Goal: Task Accomplishment & Management: Manage account settings

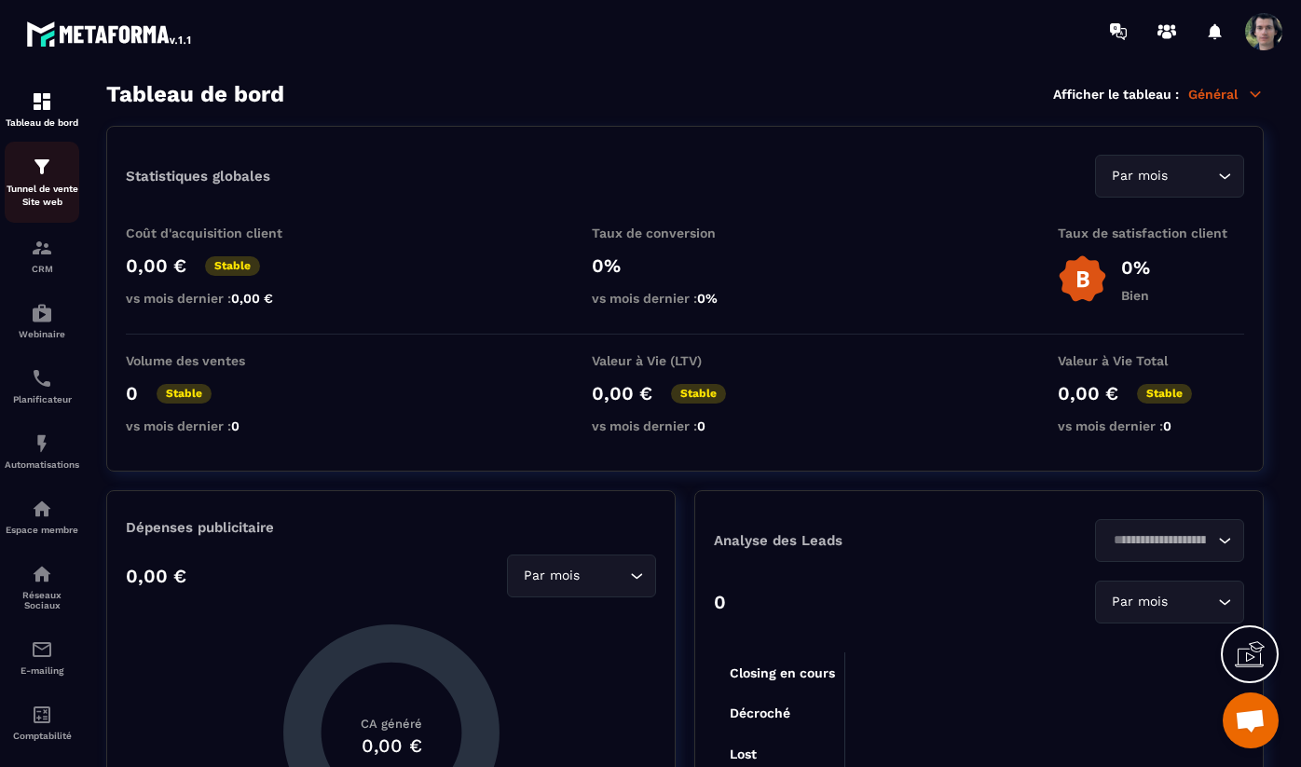
click at [39, 191] on p "Tunnel de vente Site web" at bounding box center [42, 196] width 75 height 26
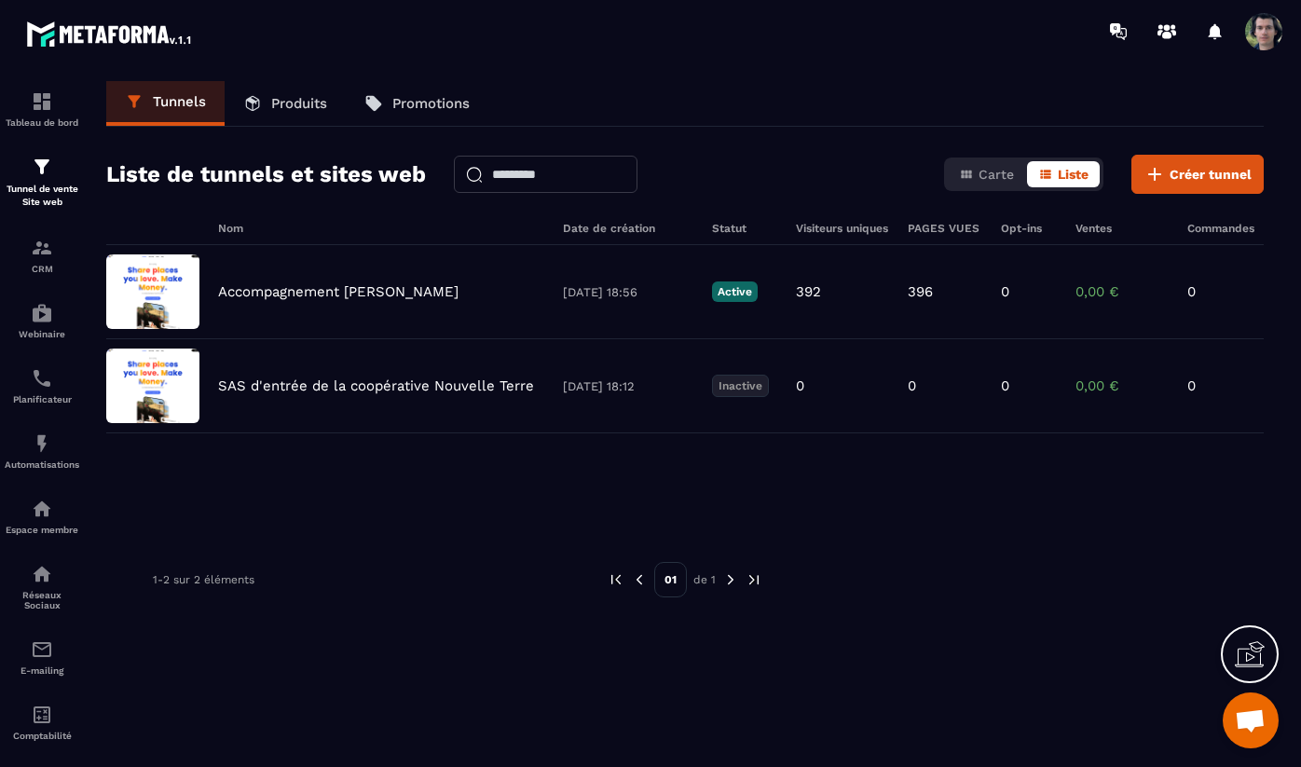
click at [274, 116] on link "Produits" at bounding box center [285, 103] width 121 height 45
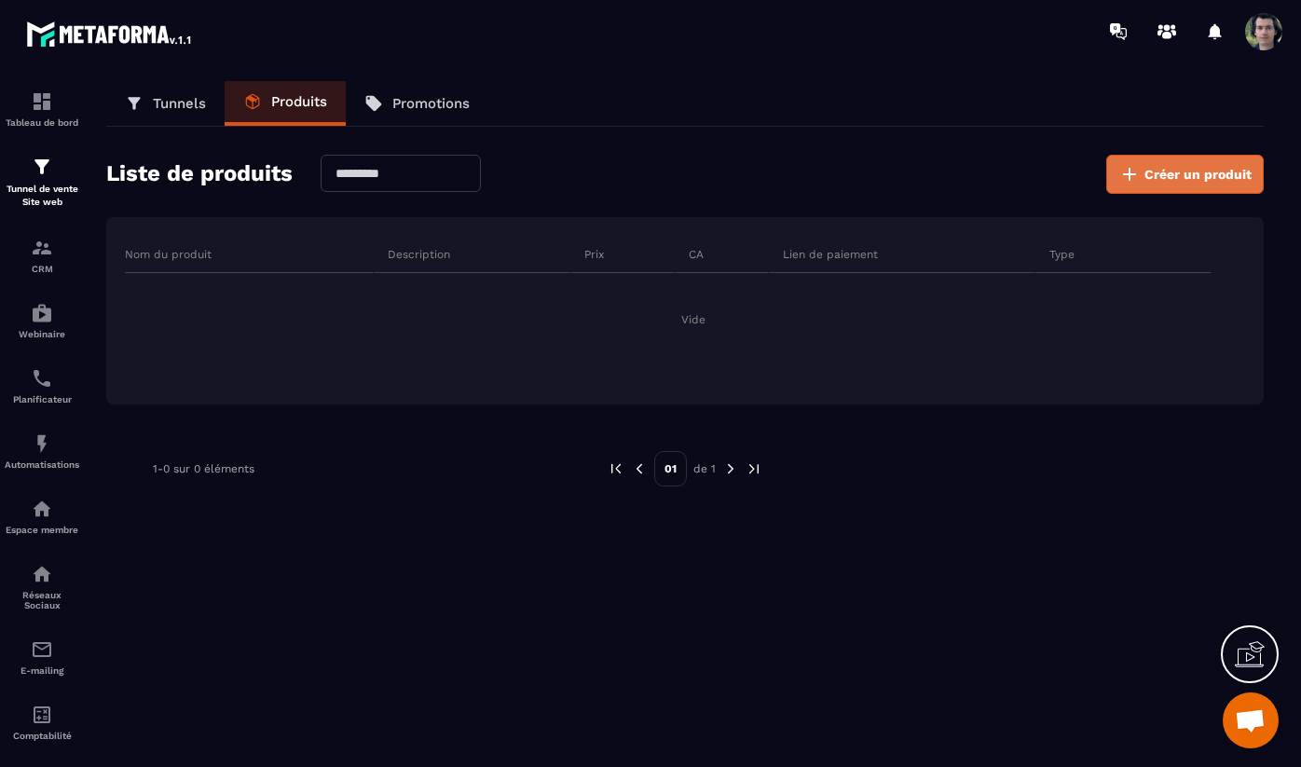
click at [1192, 180] on span "Créer un produit" at bounding box center [1198, 174] width 107 height 19
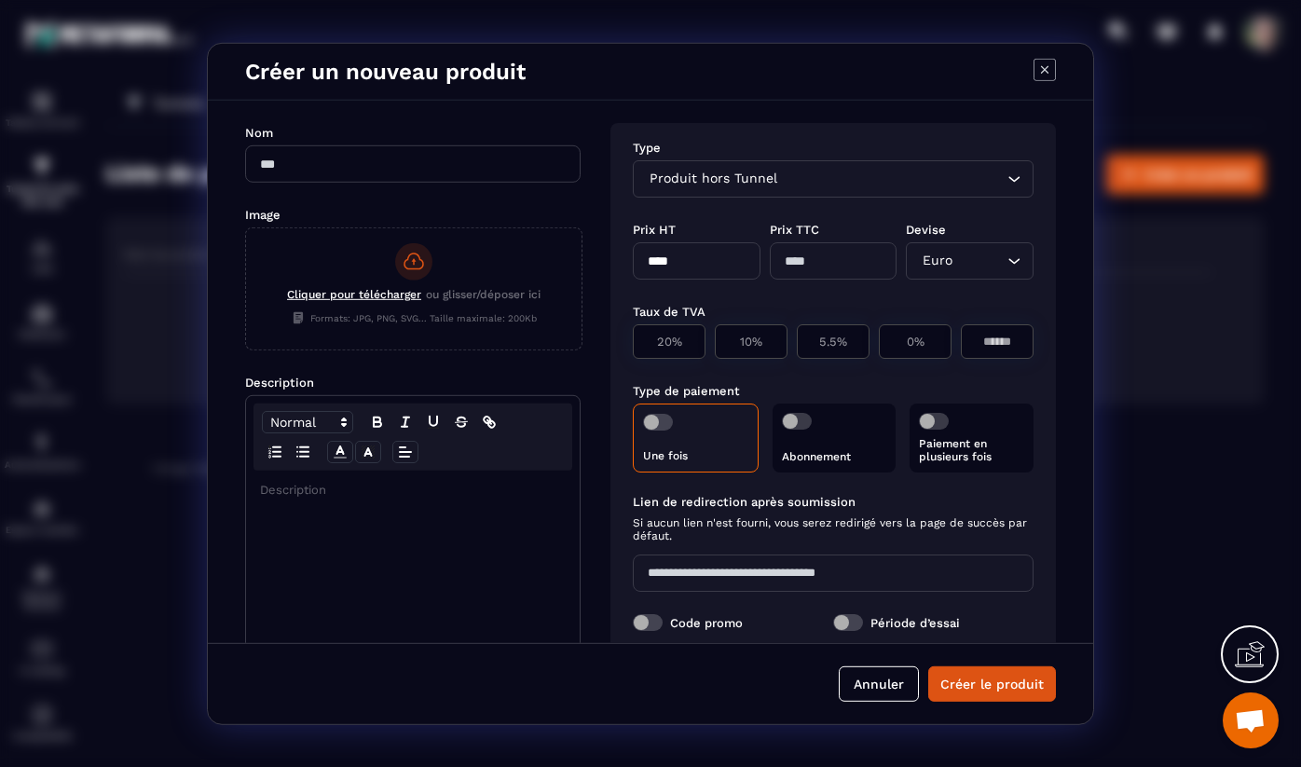
click at [1045, 66] on icon "Modal window" at bounding box center [1045, 69] width 22 height 22
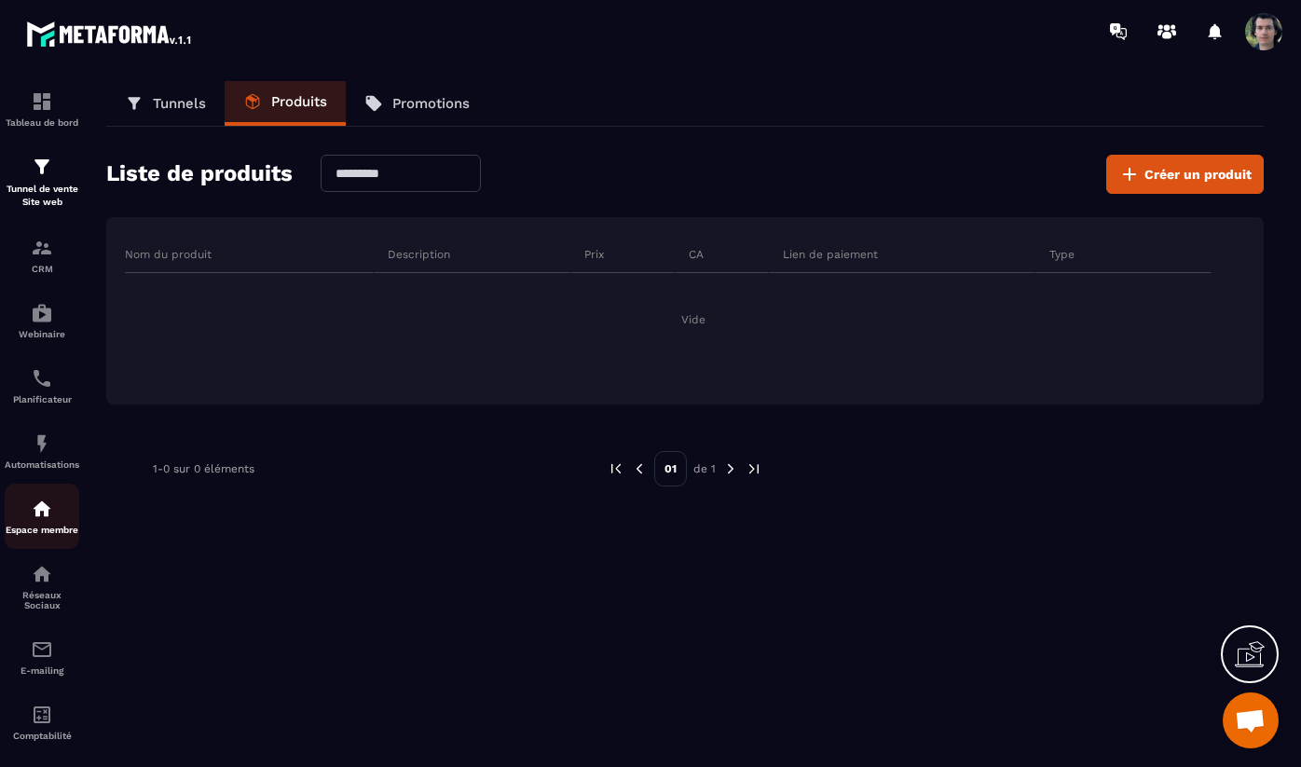
click at [36, 518] on img at bounding box center [42, 509] width 22 height 22
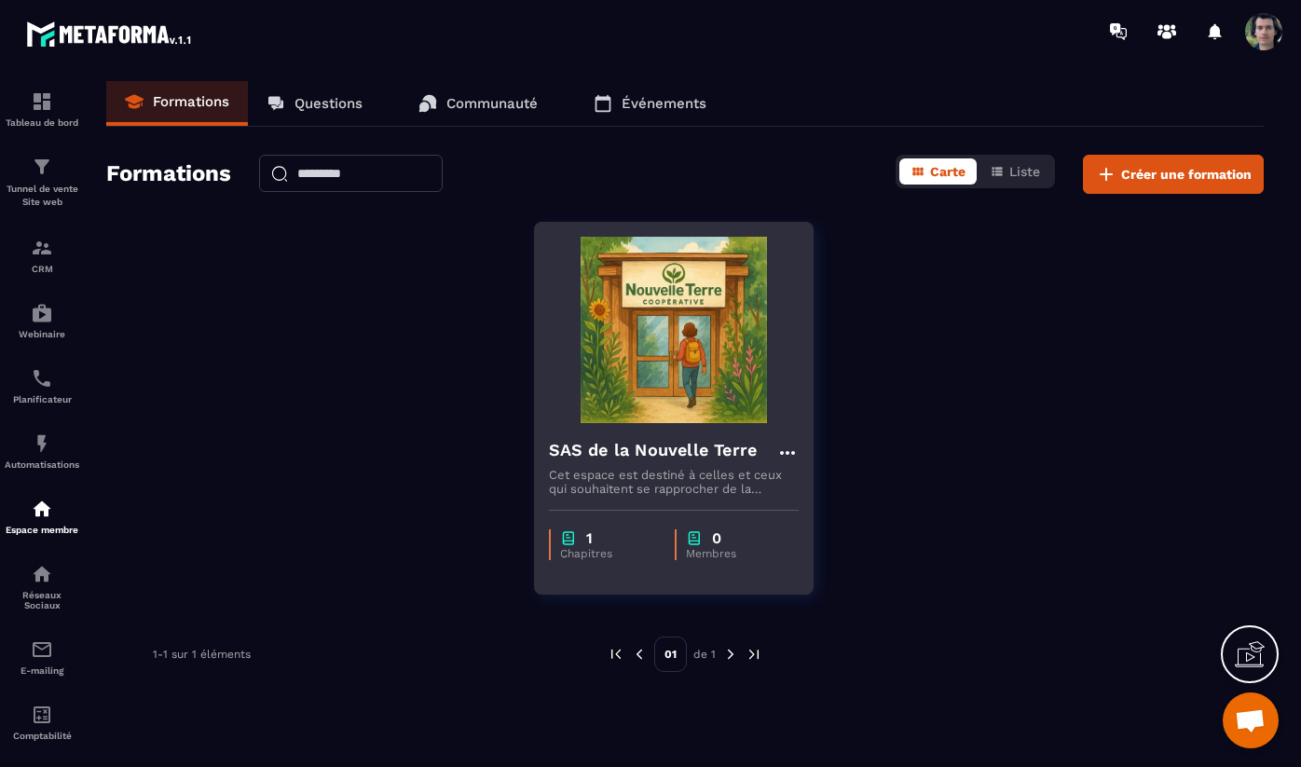
click at [787, 451] on icon at bounding box center [786, 453] width 15 height 4
click at [835, 558] on button "Supprimer" at bounding box center [842, 559] width 117 height 34
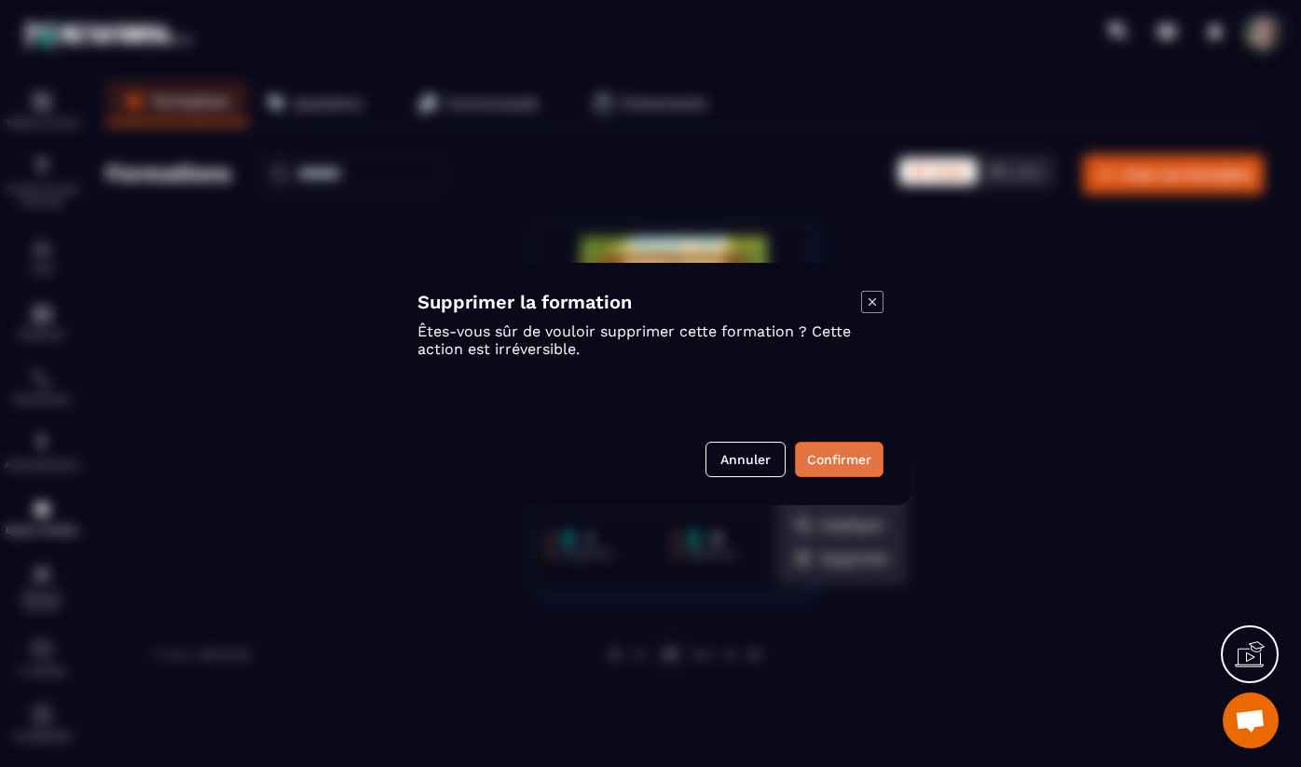
click at [824, 459] on button "Confirmer" at bounding box center [839, 459] width 89 height 35
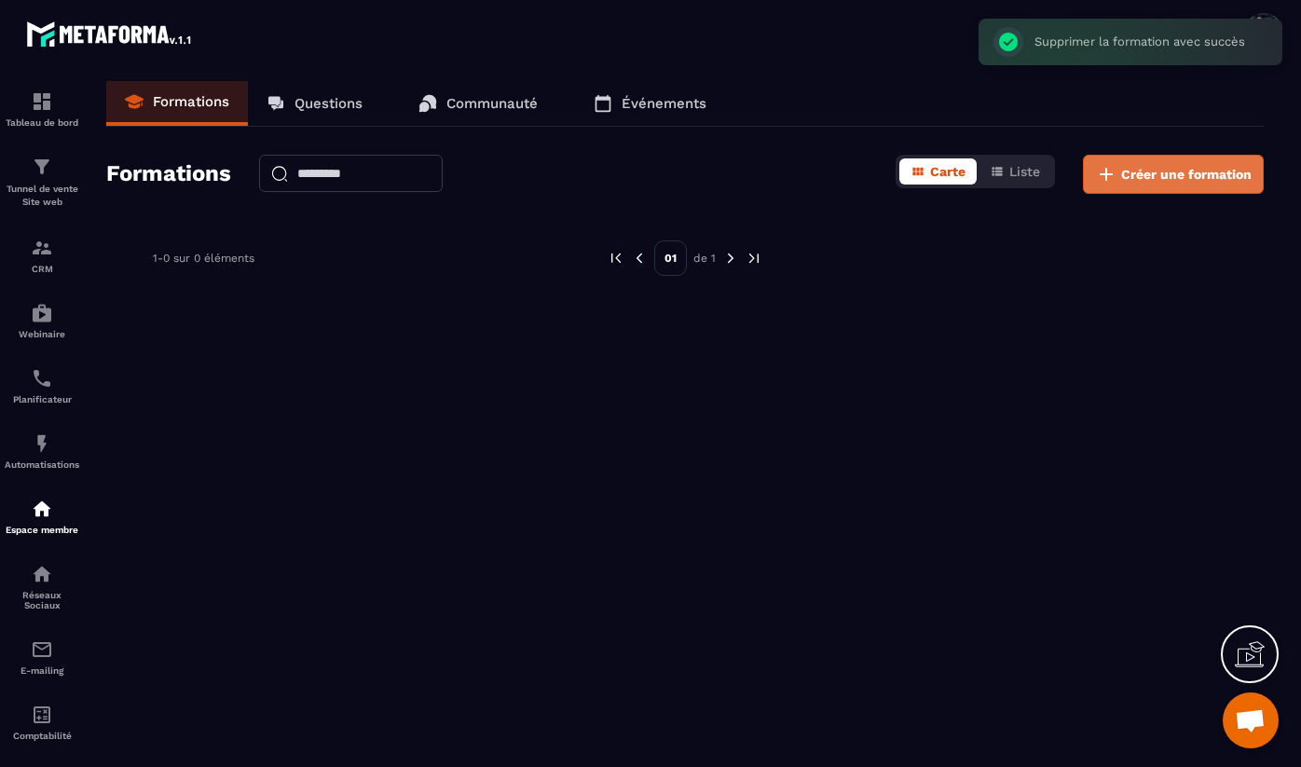
click at [1169, 182] on span "Créer une formation" at bounding box center [1187, 174] width 131 height 19
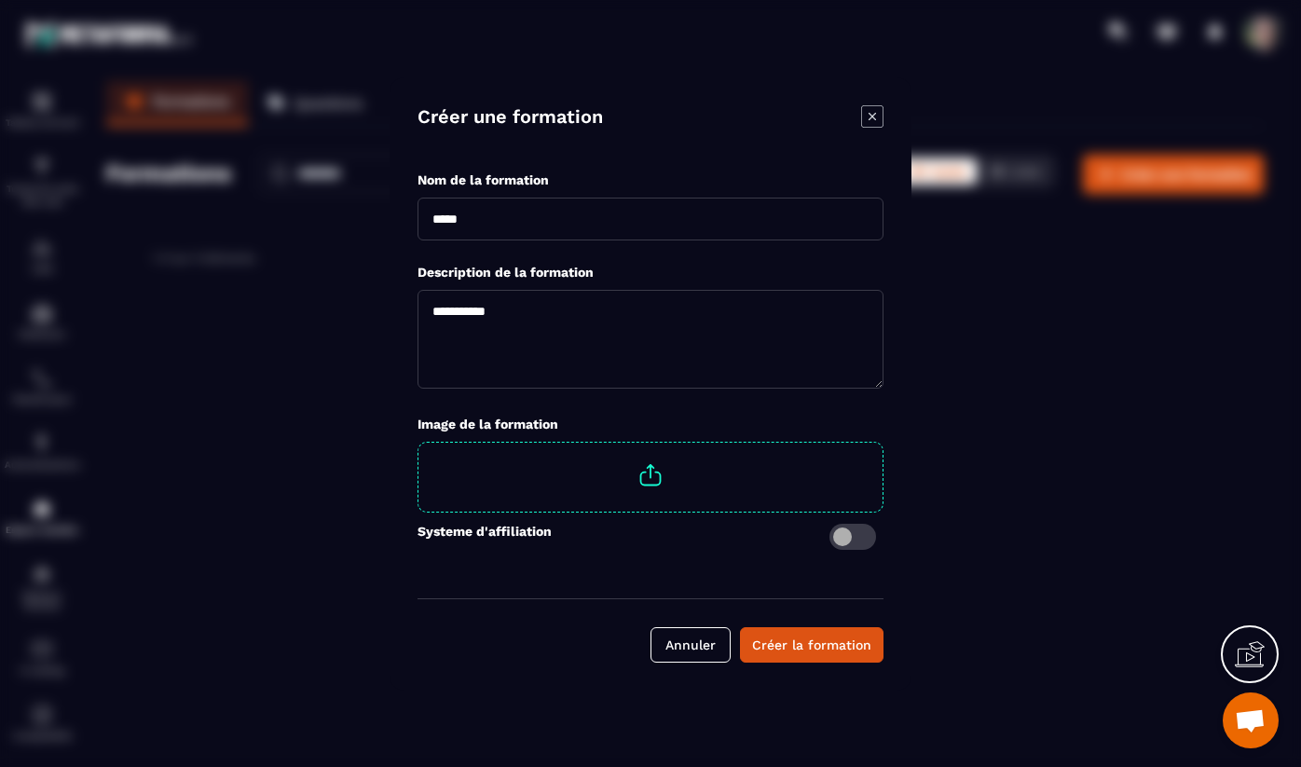
click at [505, 219] on input "Modal window" at bounding box center [651, 219] width 466 height 43
type input "*"
click at [875, 116] on icon "Modal window" at bounding box center [872, 116] width 22 height 22
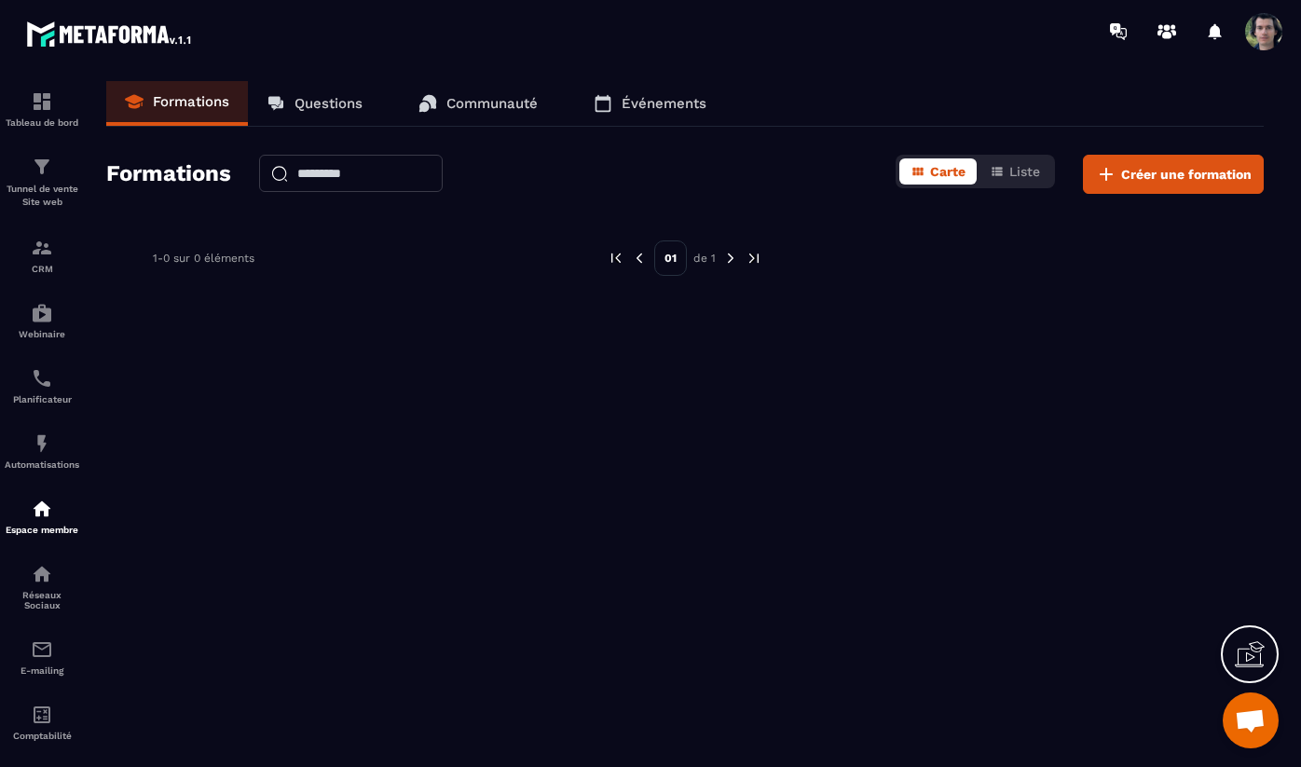
click at [1277, 24] on span at bounding box center [1264, 31] width 37 height 37
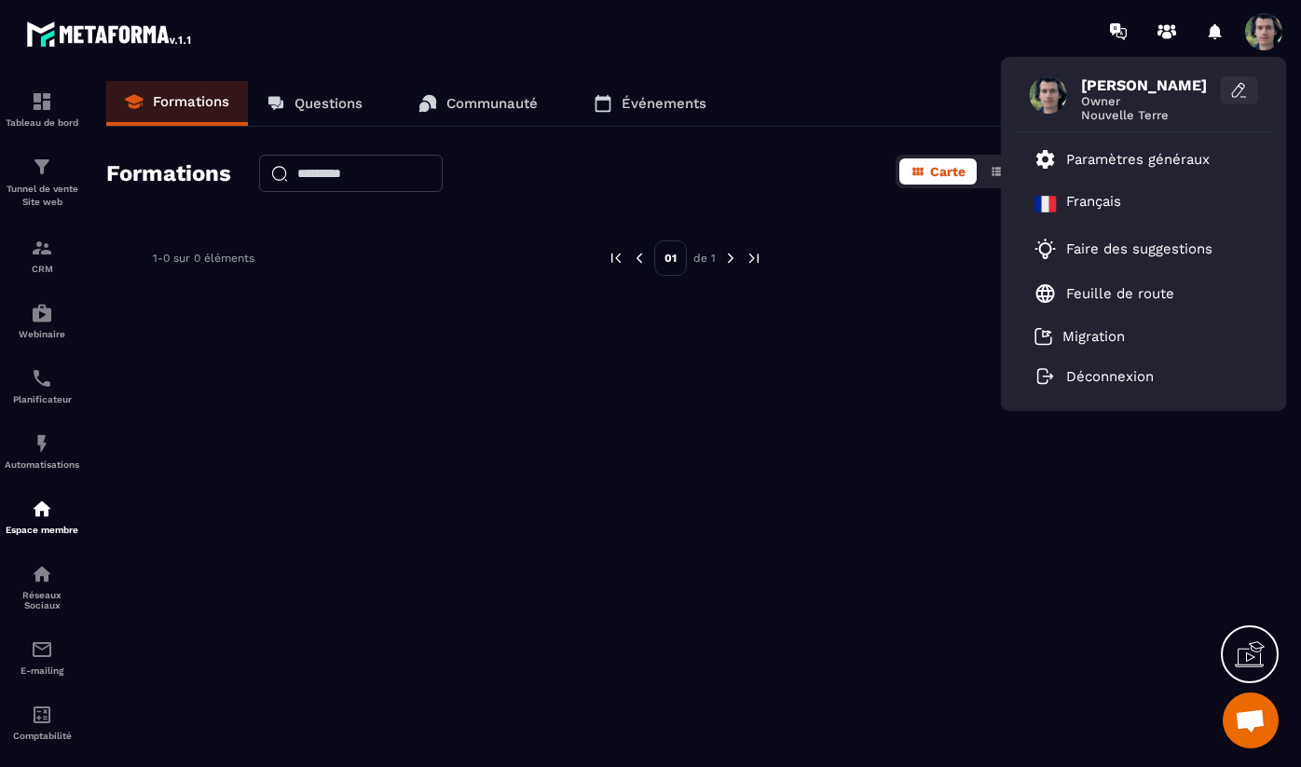
click at [1237, 87] on icon at bounding box center [1238, 90] width 12 height 14
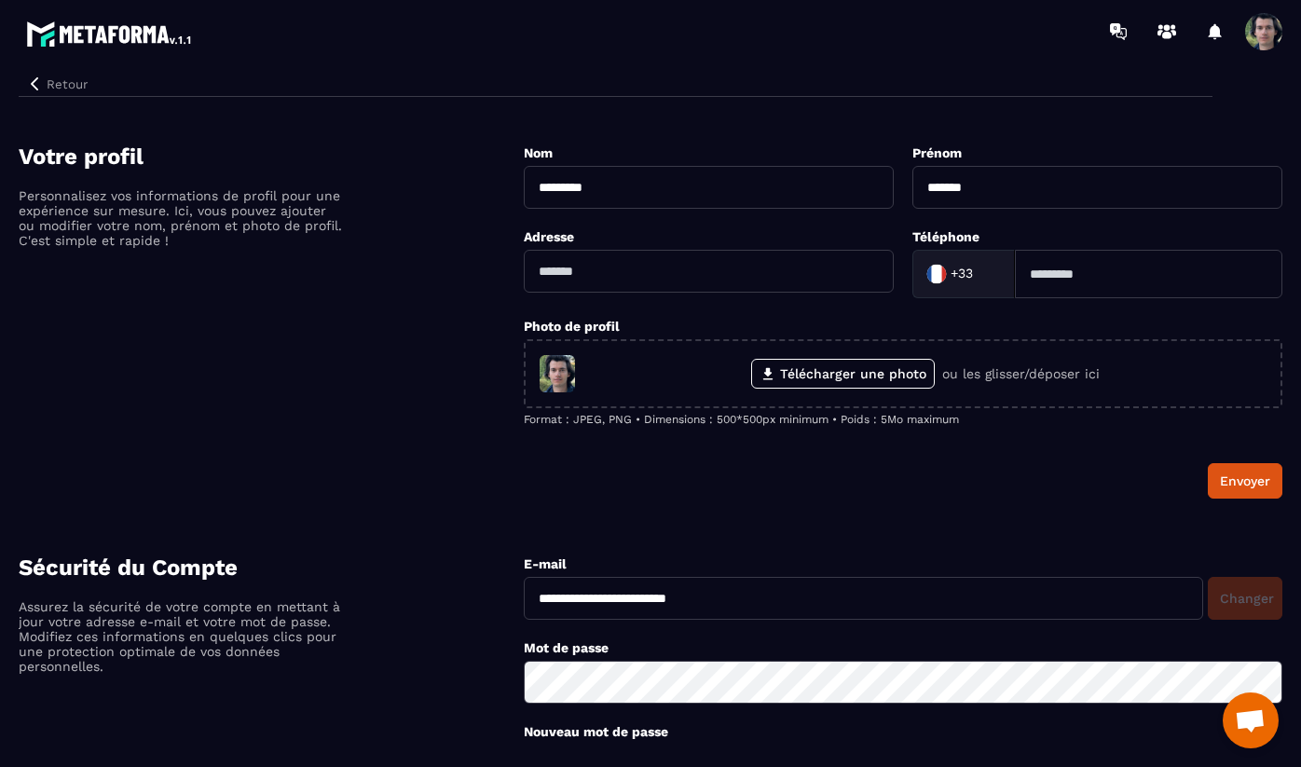
click at [1271, 32] on span at bounding box center [1264, 31] width 37 height 37
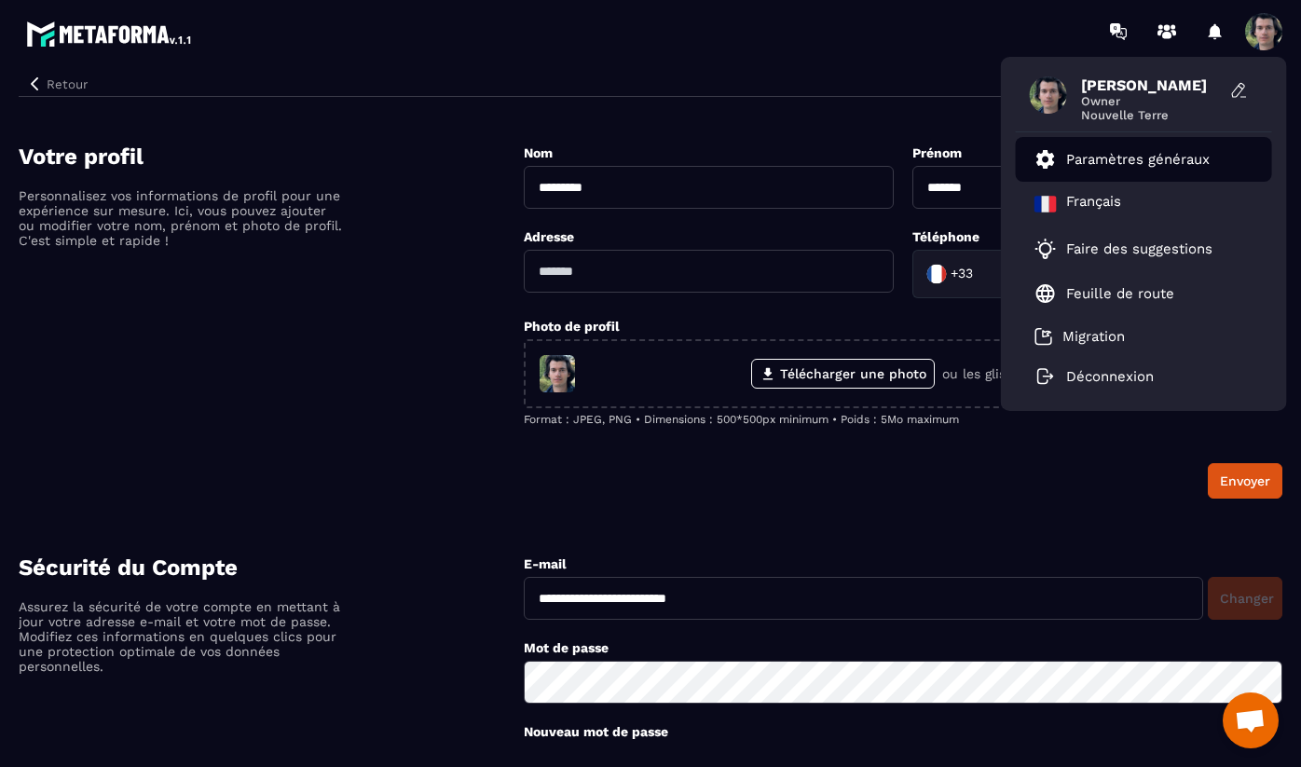
click at [1129, 166] on p "Paramètres généraux" at bounding box center [1139, 159] width 144 height 17
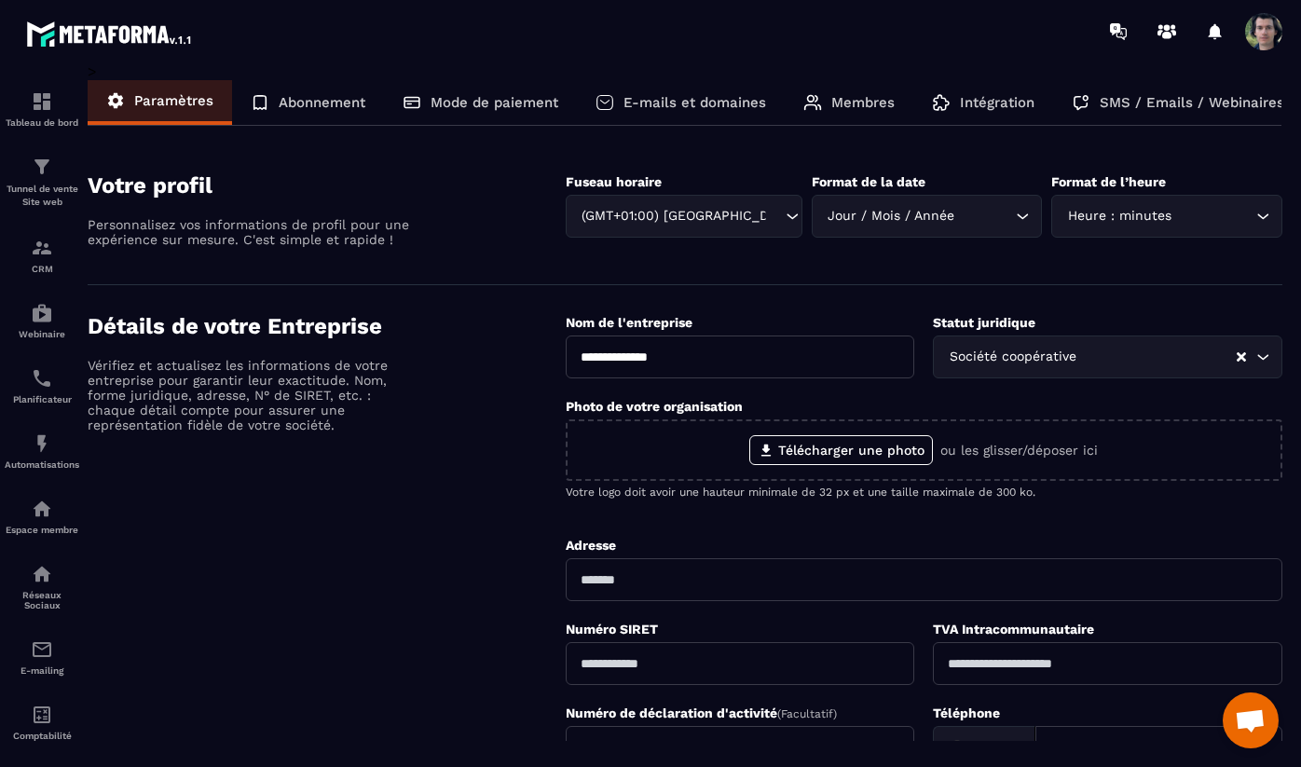
click at [686, 364] on input "**********" at bounding box center [741, 357] width 350 height 43
click at [585, 362] on input "**********" at bounding box center [741, 357] width 350 height 43
click at [583, 362] on input "**********" at bounding box center [741, 357] width 350 height 43
type input "**********"
click at [1108, 351] on input "Search for option" at bounding box center [1158, 357] width 155 height 21
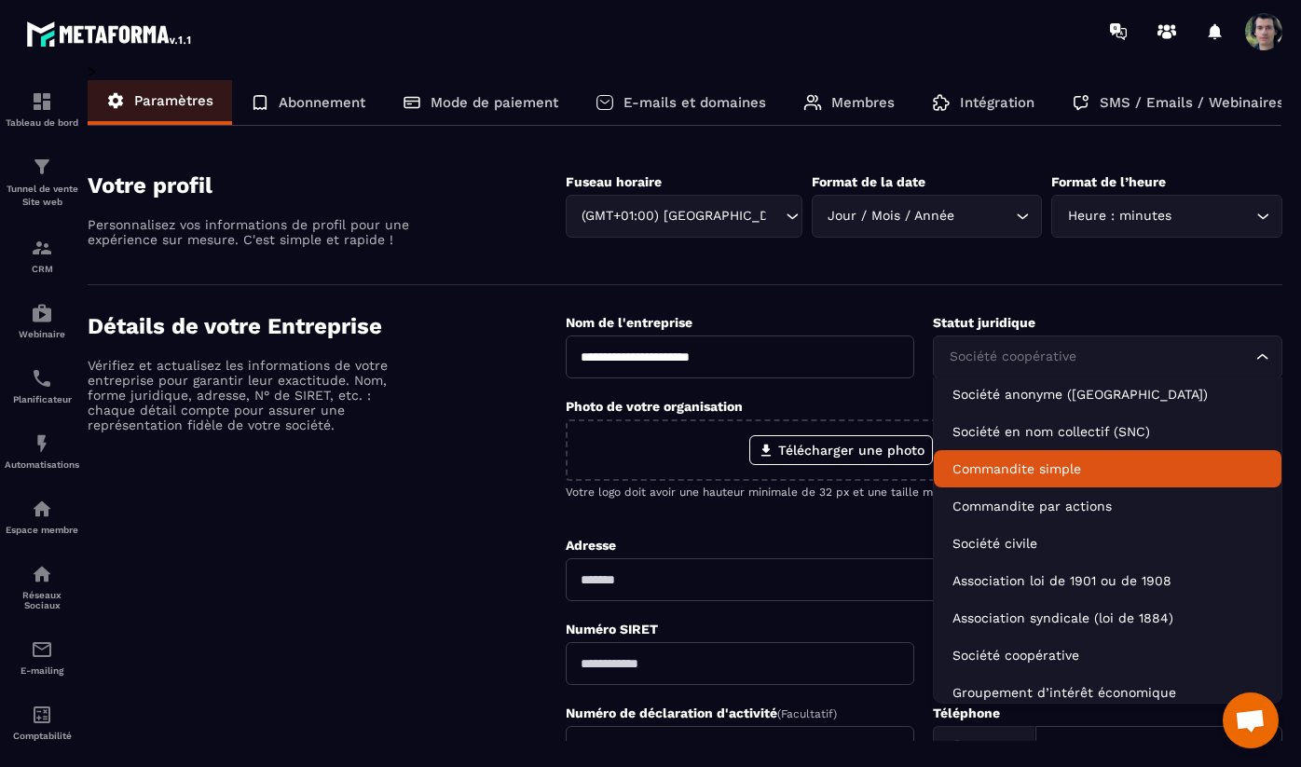
scroll to position [118, 0]
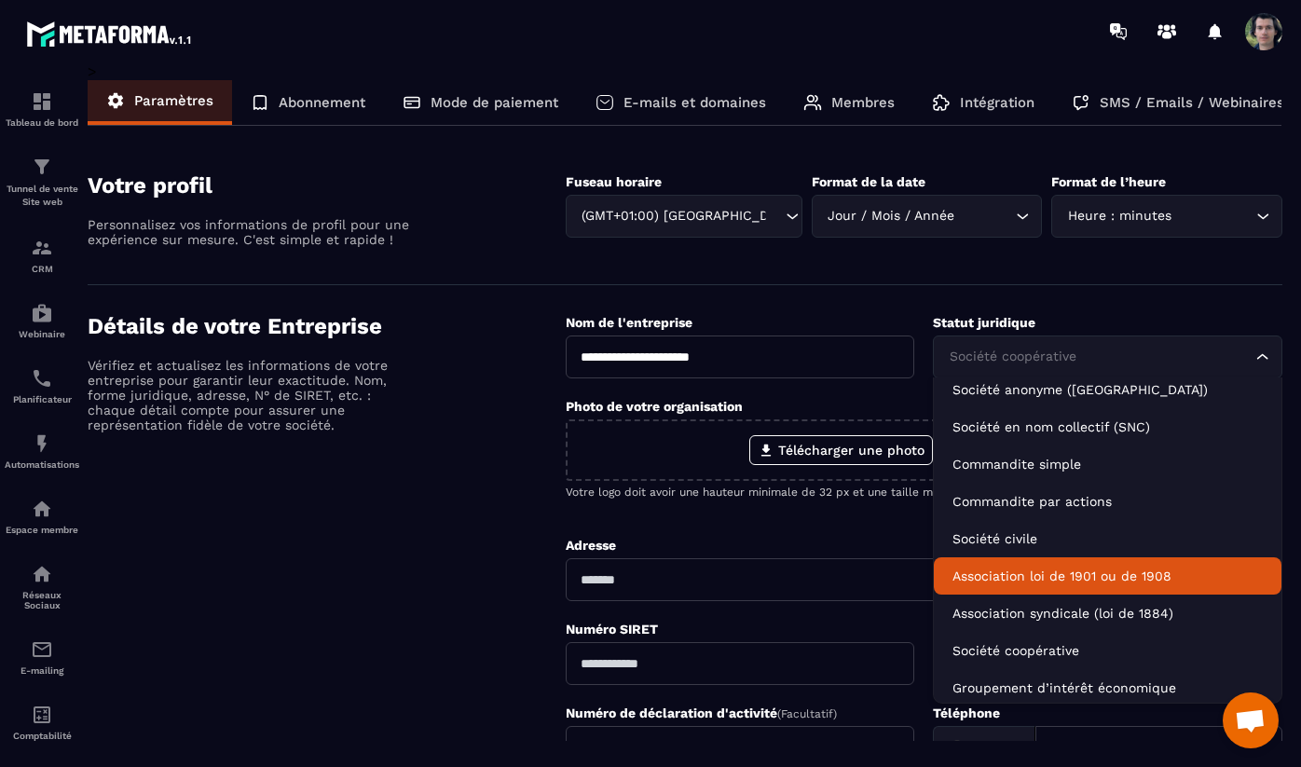
click at [1075, 572] on p "Association loi de 1901 ou de 1908" at bounding box center [1108, 576] width 310 height 19
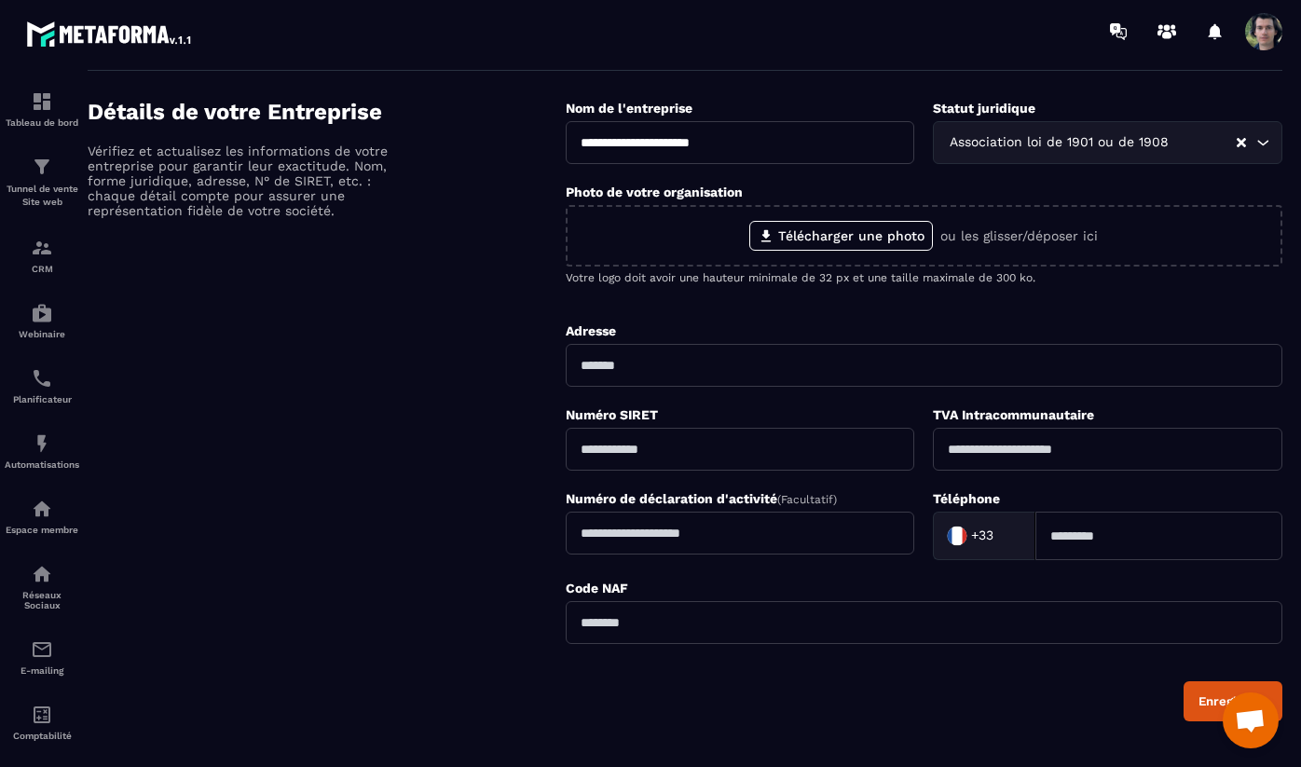
scroll to position [268, 0]
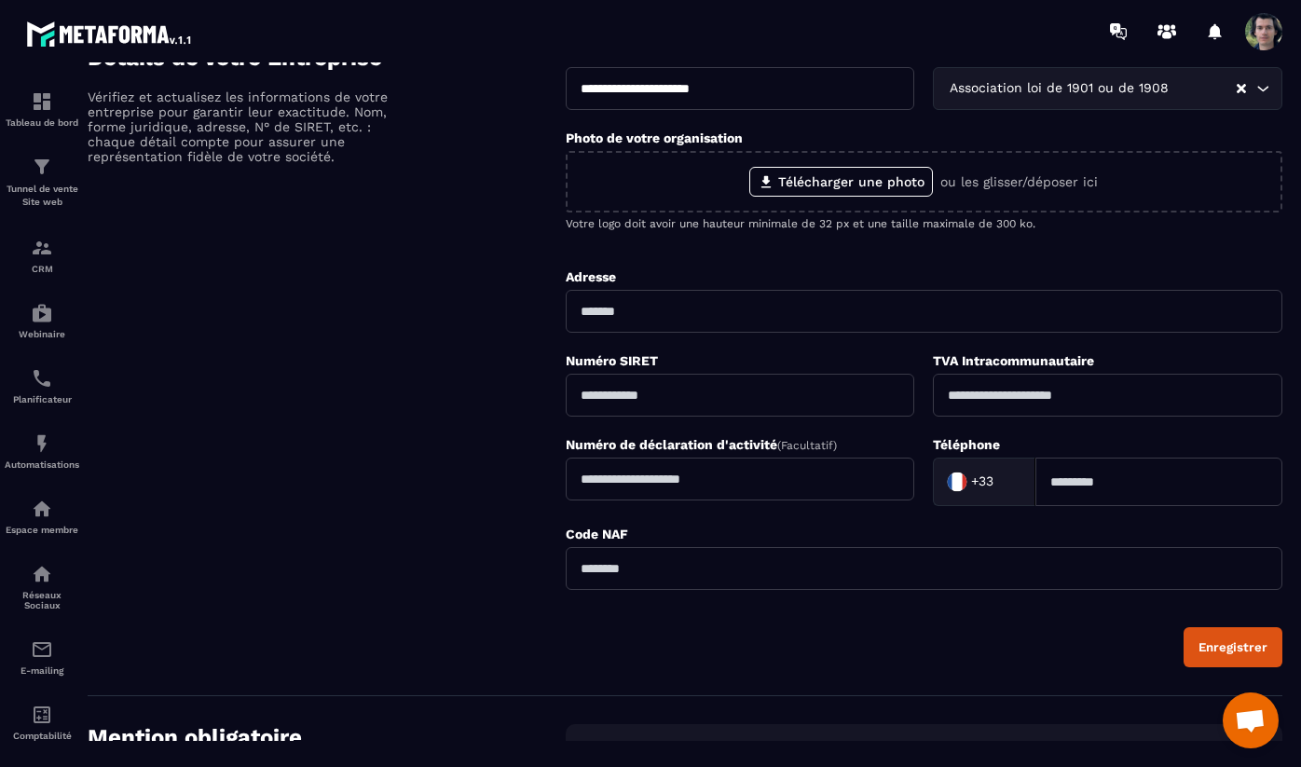
click at [1222, 646] on div "Enregistrer" at bounding box center [1233, 647] width 69 height 14
